Goal: Communication & Community: Answer question/provide support

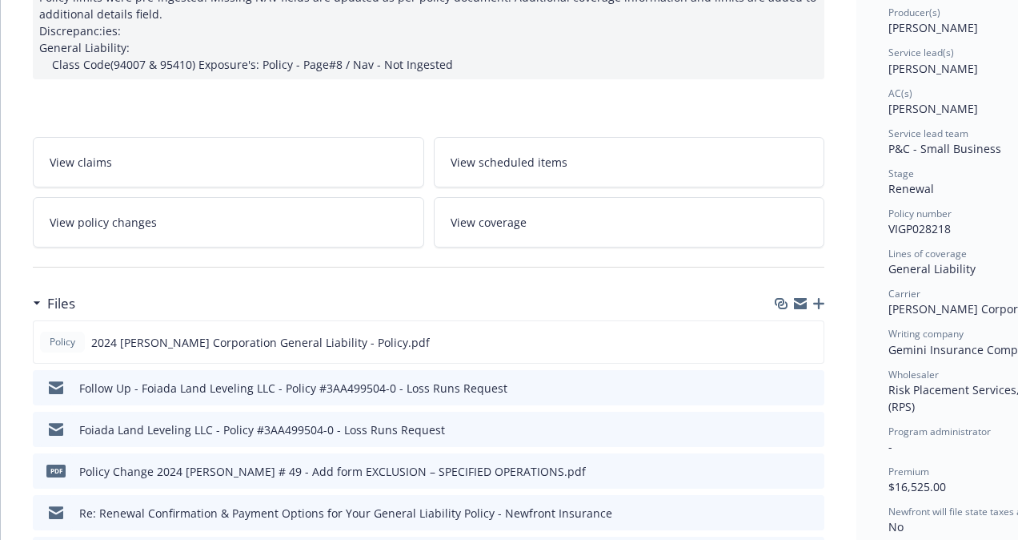
scroll to position [219, 0]
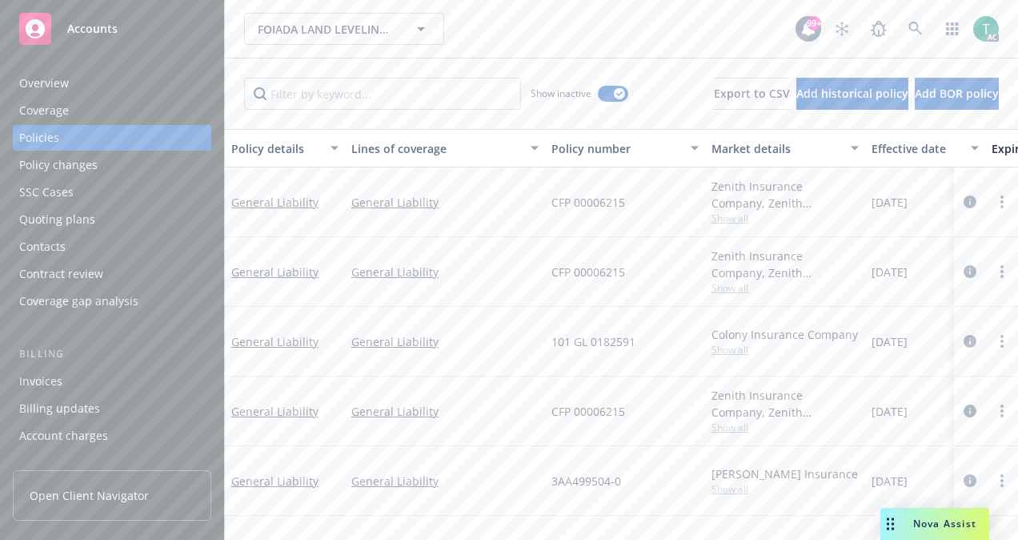
click at [930, 517] on span "Nova Assist" at bounding box center [944, 523] width 63 height 14
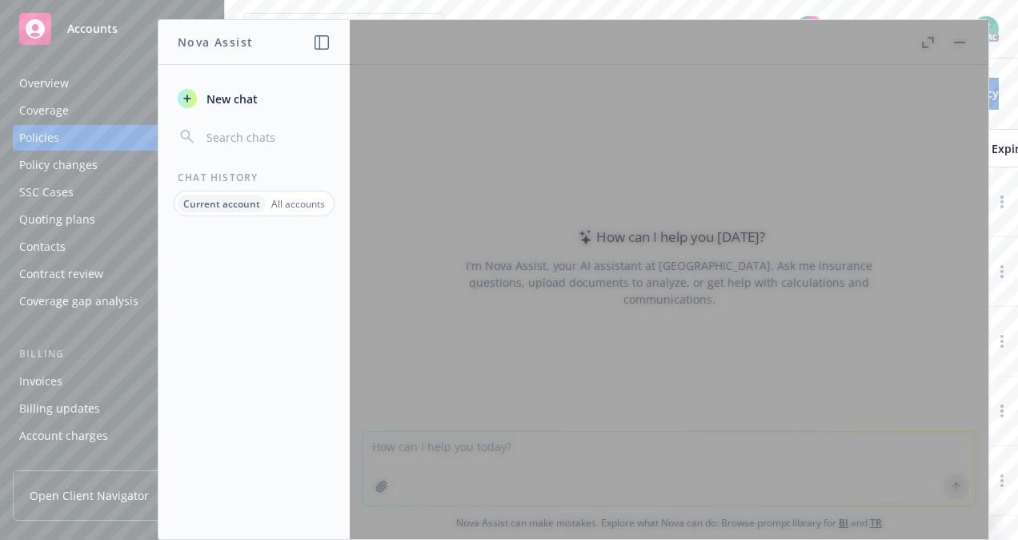
click at [955, 49] on div at bounding box center [669, 279] width 639 height 519
click at [961, 31] on div at bounding box center [669, 279] width 639 height 519
click at [275, 98] on button "New chat" at bounding box center [254, 98] width 166 height 29
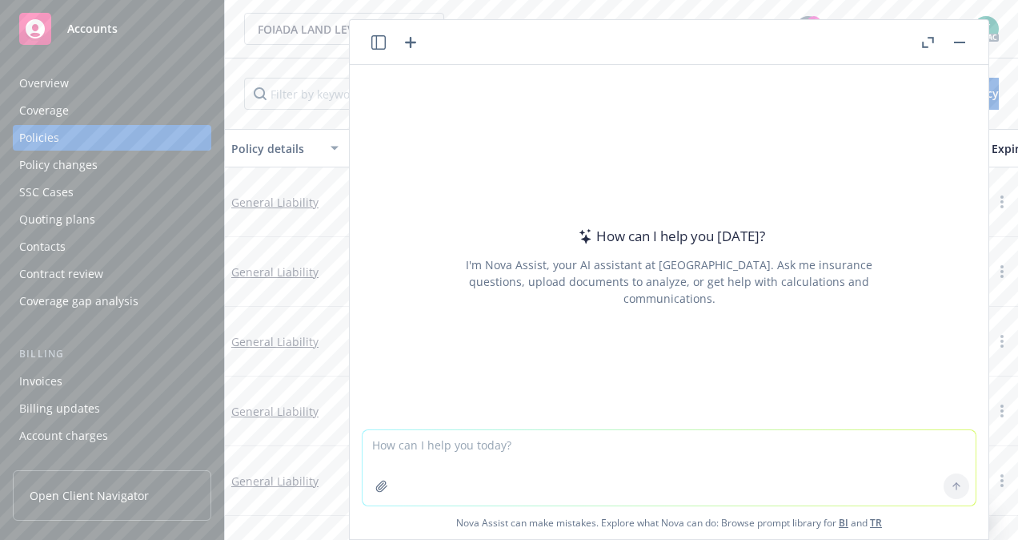
click at [455, 441] on textarea at bounding box center [669, 467] width 613 height 75
type textarea "Make this sound more professional"
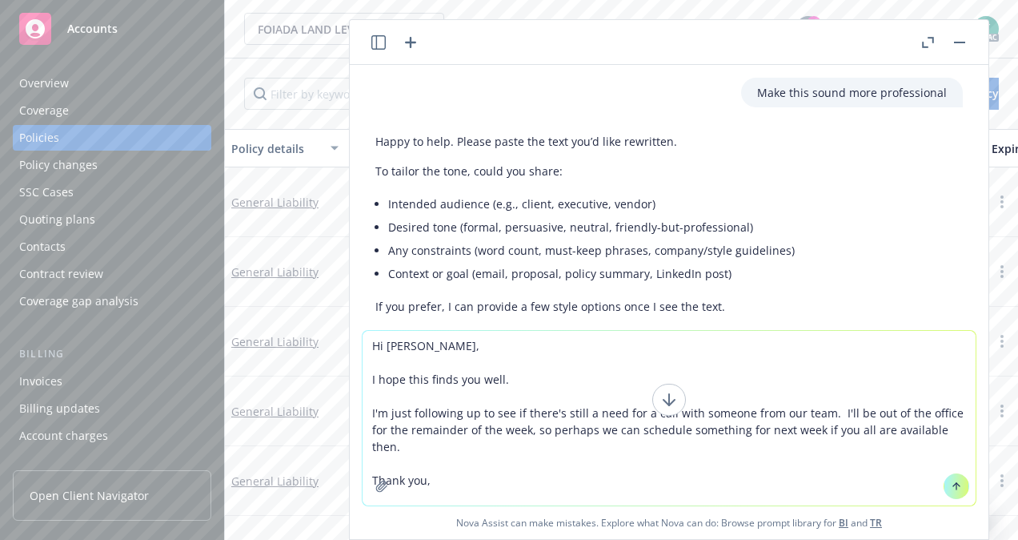
scroll to position [58, 0]
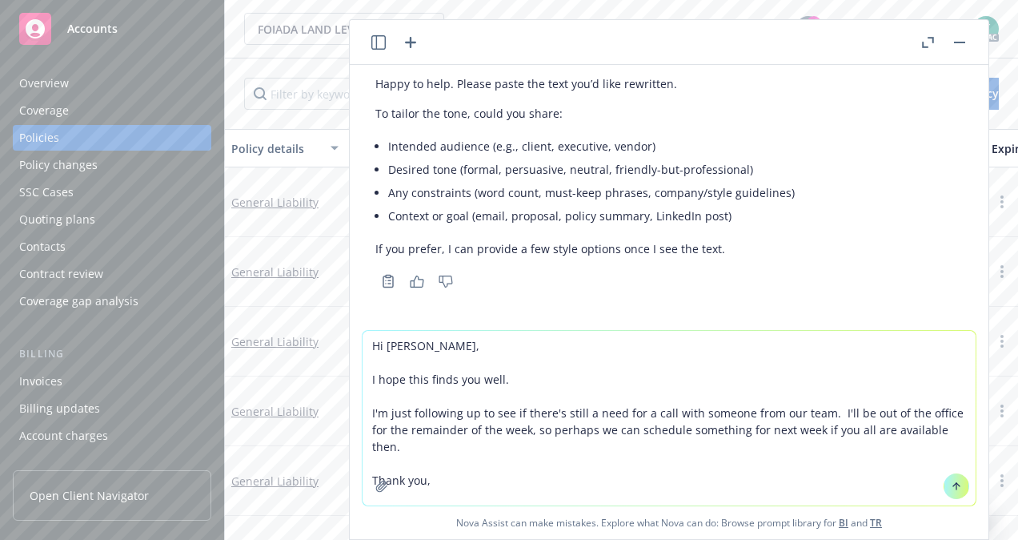
type textarea "Hi [PERSON_NAME], I hope this finds you well. I'm just following up to see if t…"
click at [956, 485] on button at bounding box center [957, 486] width 26 height 26
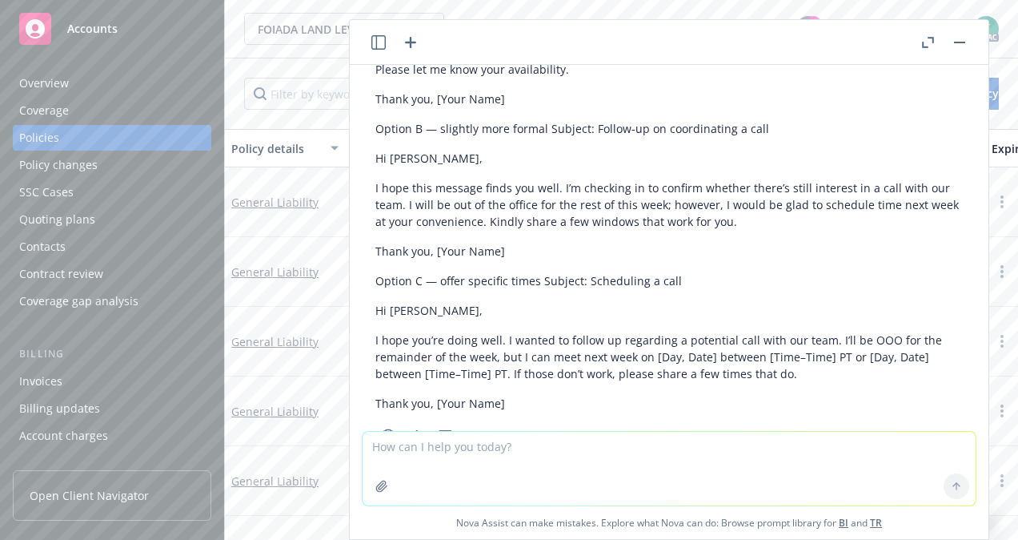
scroll to position [629, 0]
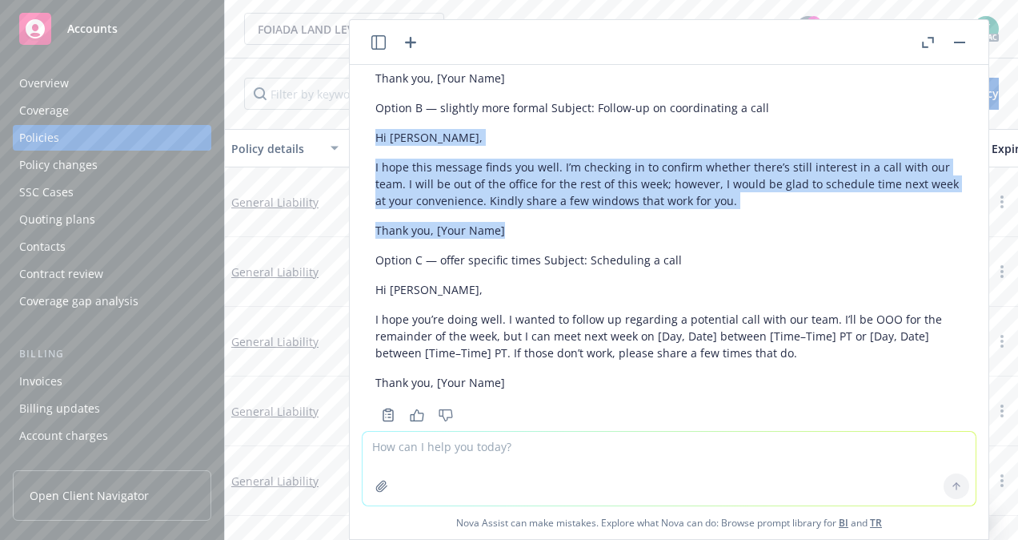
drag, startPoint x: 506, startPoint y: 227, endPoint x: 374, endPoint y: 146, distance: 155.3
click at [374, 146] on div "Here are a few polished options you can use or adapt. Option A — professional a…" at bounding box center [669, 168] width 613 height 515
copy div "Hi [PERSON_NAME], I hope this message finds you well. I’m checking in to confir…"
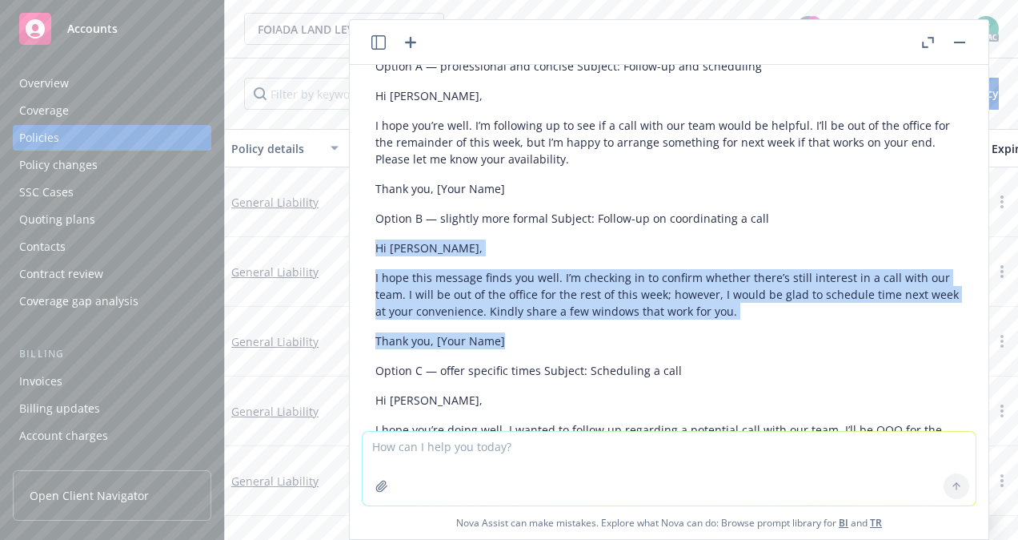
scroll to position [484, 0]
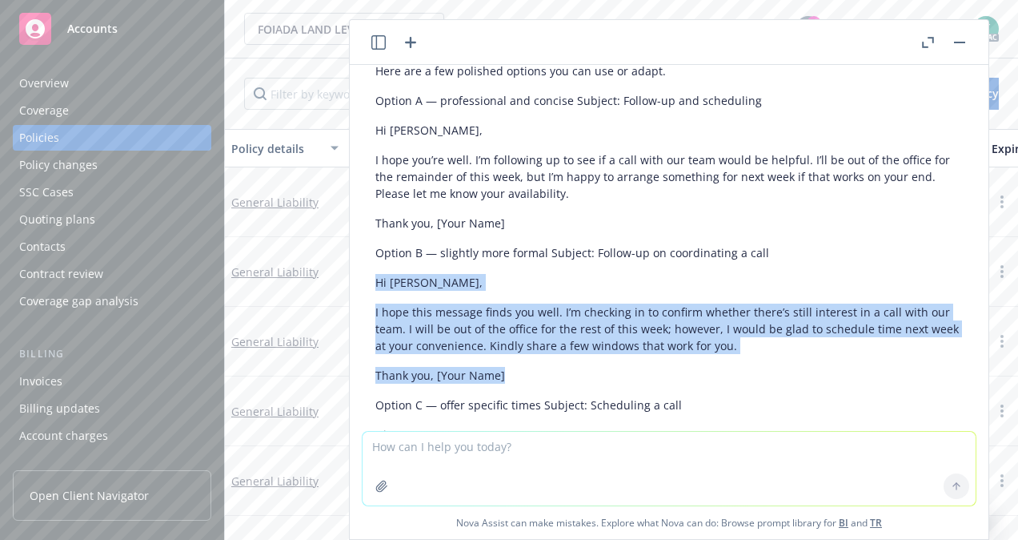
copy div "Hi [PERSON_NAME], I hope this message finds you well. I’m checking in to confir…"
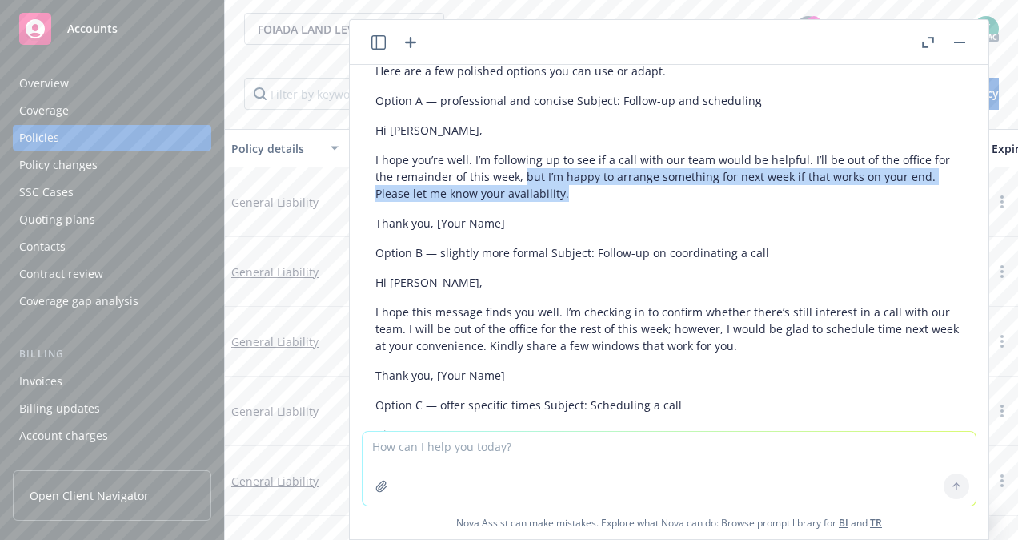
drag, startPoint x: 522, startPoint y: 173, endPoint x: 566, endPoint y: 202, distance: 52.6
click at [566, 202] on div "Here are a few polished options you can use or adapt. Option A — professional a…" at bounding box center [669, 299] width 588 height 486
copy p "but I’m happy to arrange something for next week if that works on your end. Ple…"
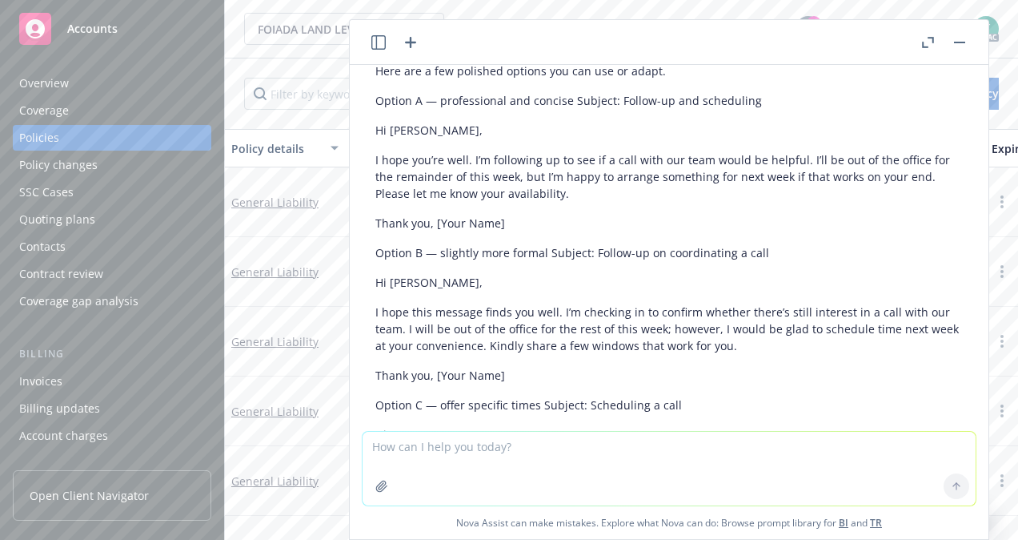
click at [472, 452] on textarea at bounding box center [669, 468] width 613 height 74
paste textarea "Hello [PERSON_NAME], Sorry [DATE] was hectic but I'm copying in my supervisor, …"
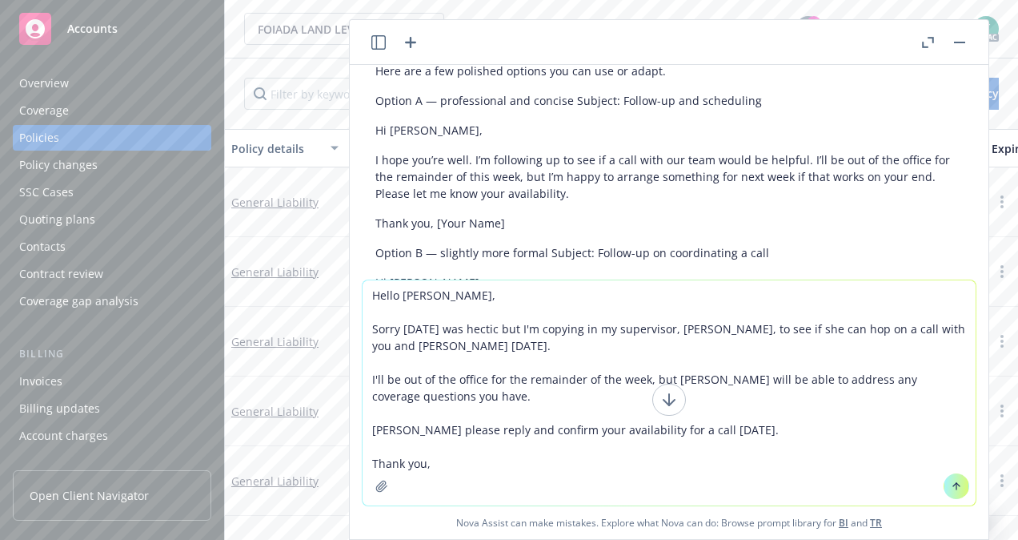
type textarea "Hello [PERSON_NAME], Sorry [DATE] was hectic but I'm copying in my supervisor, …"
click at [951, 482] on icon at bounding box center [956, 485] width 11 height 11
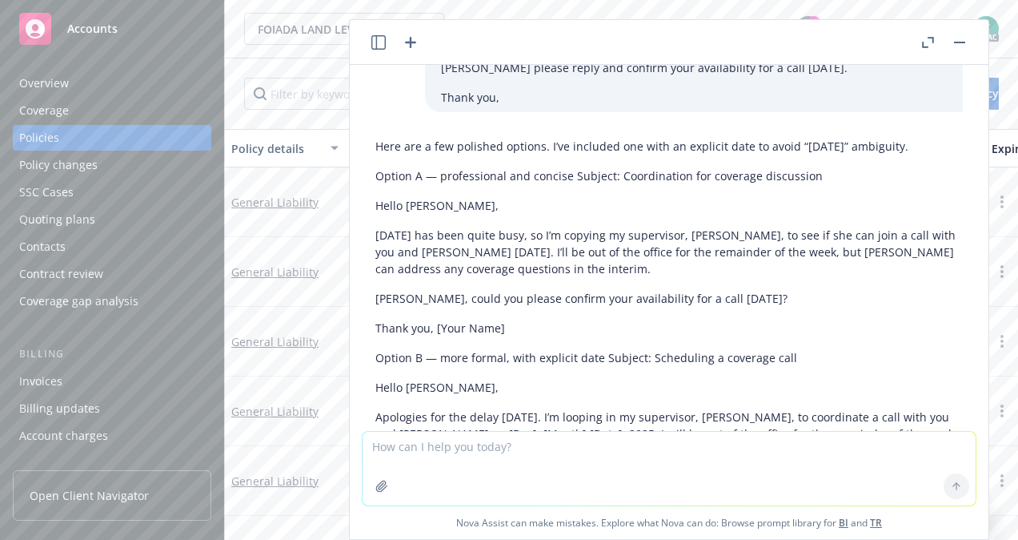
scroll to position [1106, 0]
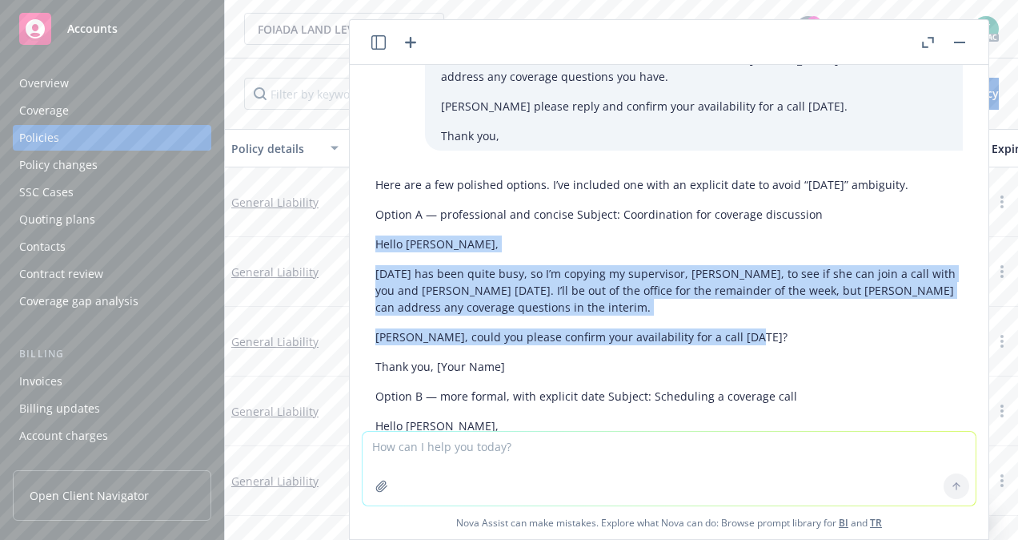
drag, startPoint x: 757, startPoint y: 337, endPoint x: 360, endPoint y: 250, distance: 406.5
click at [360, 250] on div "Make this sound more professional Happy to help. Please paste the text you’d li…" at bounding box center [669, 248] width 639 height 366
copy div "Hello [PERSON_NAME], [DATE] has been quite busy, so I’m copying my supervisor, …"
